Goal: Information Seeking & Learning: Learn about a topic

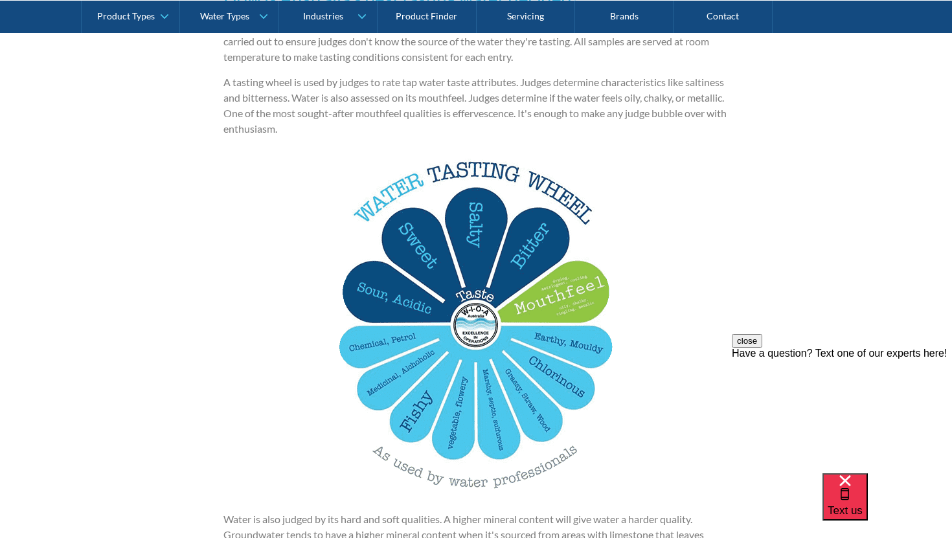
click at [472, 312] on img at bounding box center [475, 323] width 273 height 346
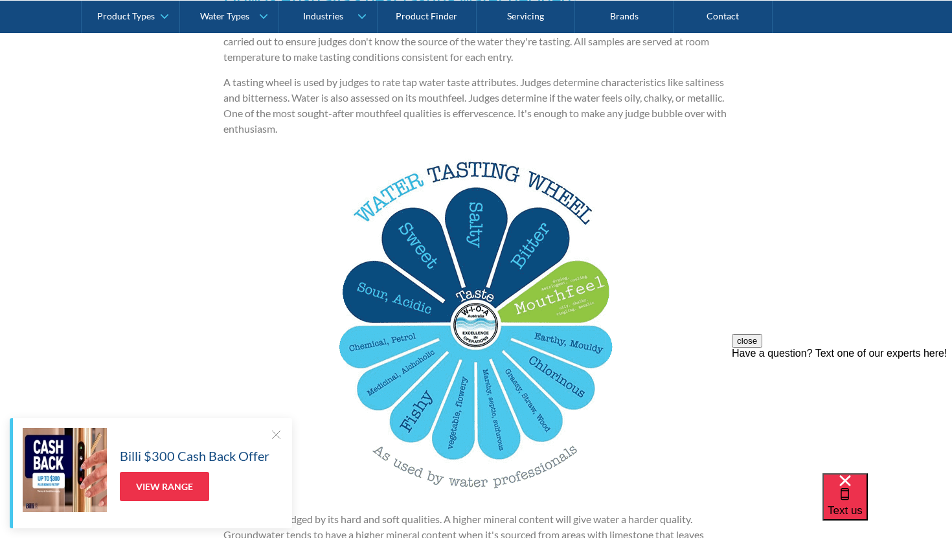
click at [273, 427] on div "Billi $300 Cash Back Offer View Range" at bounding box center [151, 473] width 282 height 110
click at [277, 432] on div at bounding box center [275, 434] width 13 height 13
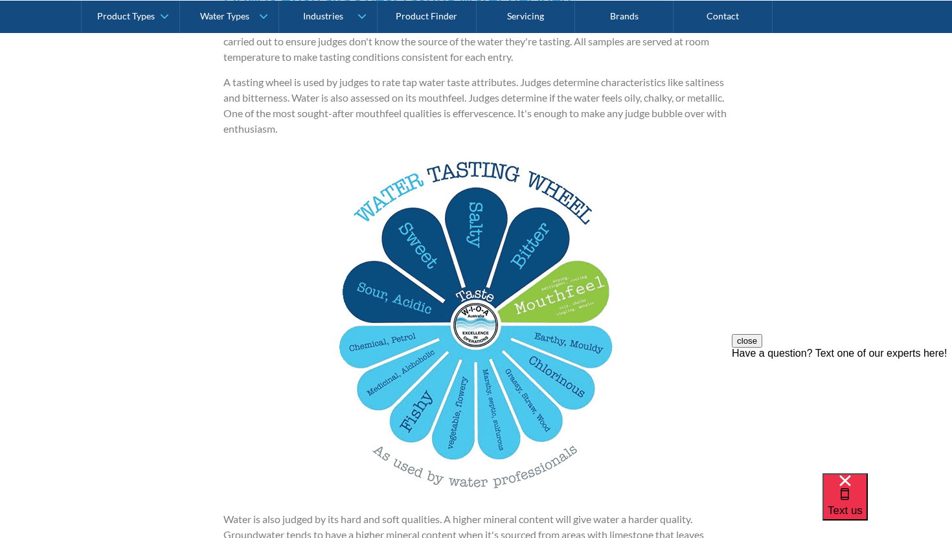
click at [277, 432] on div "You can name your favourite drop of wine or beer but what about tap water? The …" at bounding box center [475, 213] width 505 height 1319
click at [224, 386] on div "You can name your favourite drop of wine or beer but what about tap water? The …" at bounding box center [475, 213] width 505 height 1319
drag, startPoint x: 293, startPoint y: 348, endPoint x: 269, endPoint y: 328, distance: 32.2
click at [269, 328] on div "You can name your favourite drop of wine or beer but what about tap water? The …" at bounding box center [475, 213] width 505 height 1319
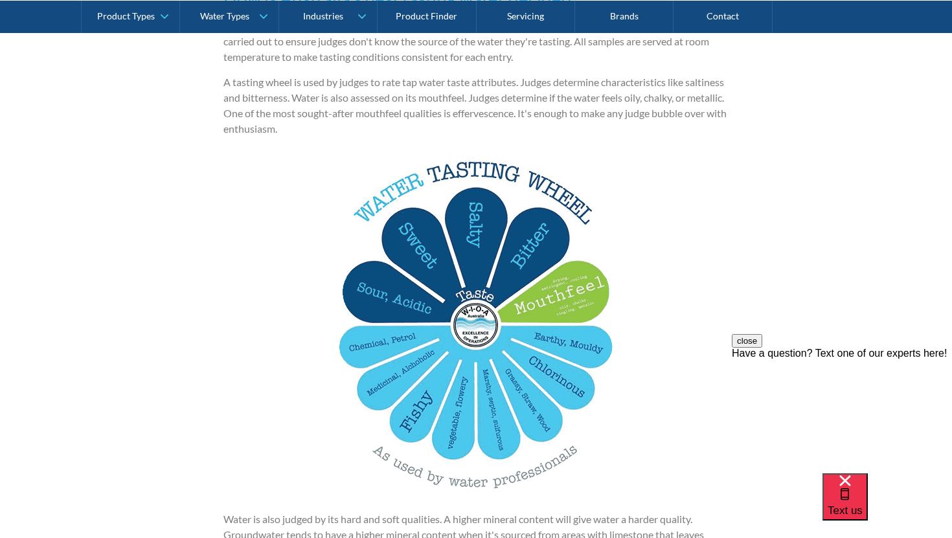
click at [268, 323] on div "You can name your favourite drop of wine or beer but what about tap water? The …" at bounding box center [475, 213] width 505 height 1319
drag, startPoint x: 273, startPoint y: 282, endPoint x: 251, endPoint y: 344, distance: 66.2
click at [255, 344] on div "You can name your favourite drop of wine or beer but what about tap water? The …" at bounding box center [475, 213] width 505 height 1319
